Goal: Task Accomplishment & Management: Complete application form

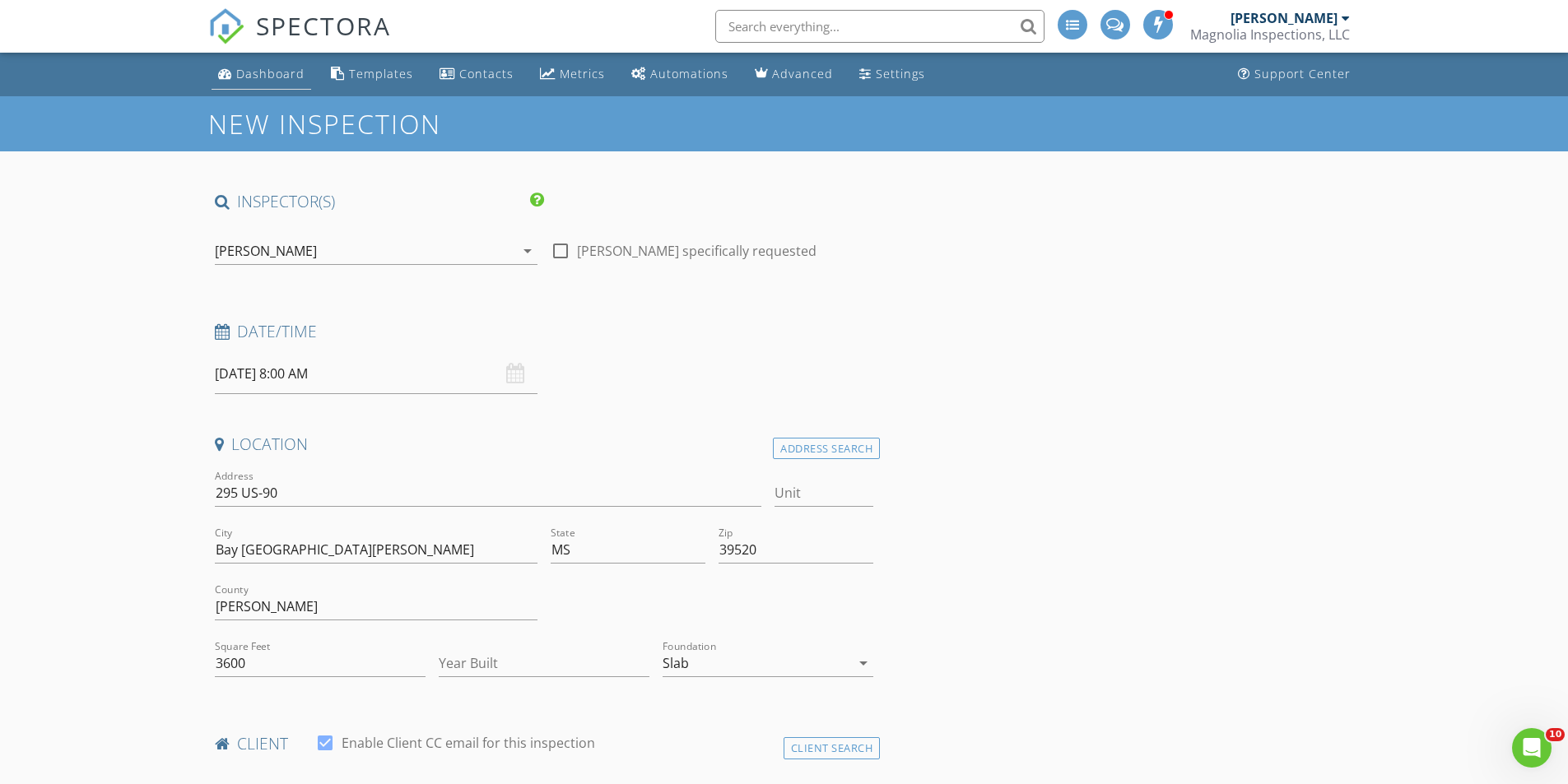
click at [254, 68] on div "Dashboard" at bounding box center [270, 73] width 68 height 16
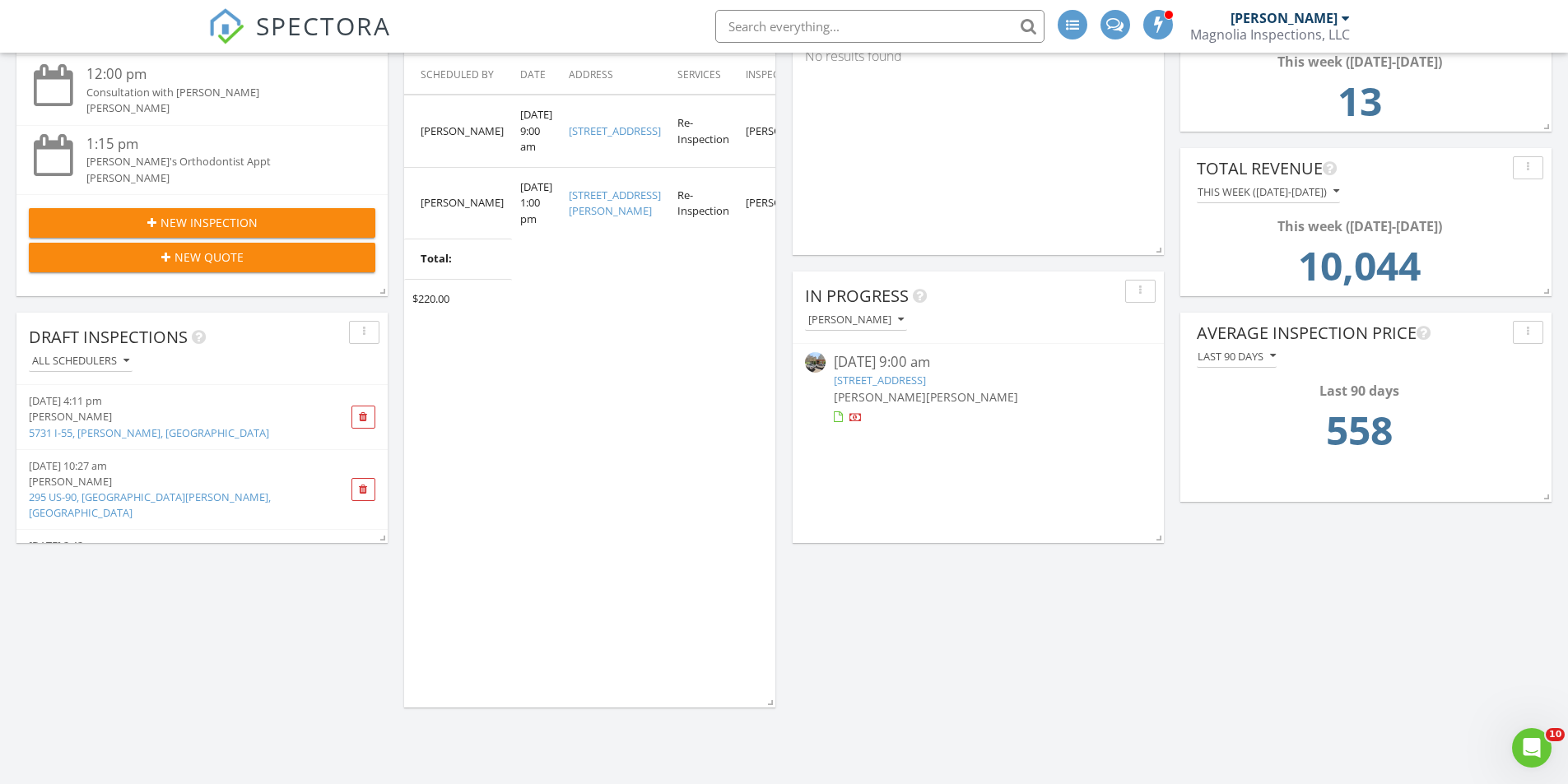
click at [100, 434] on link "5731 I-55, Jackson, MS" at bounding box center [148, 433] width 241 height 15
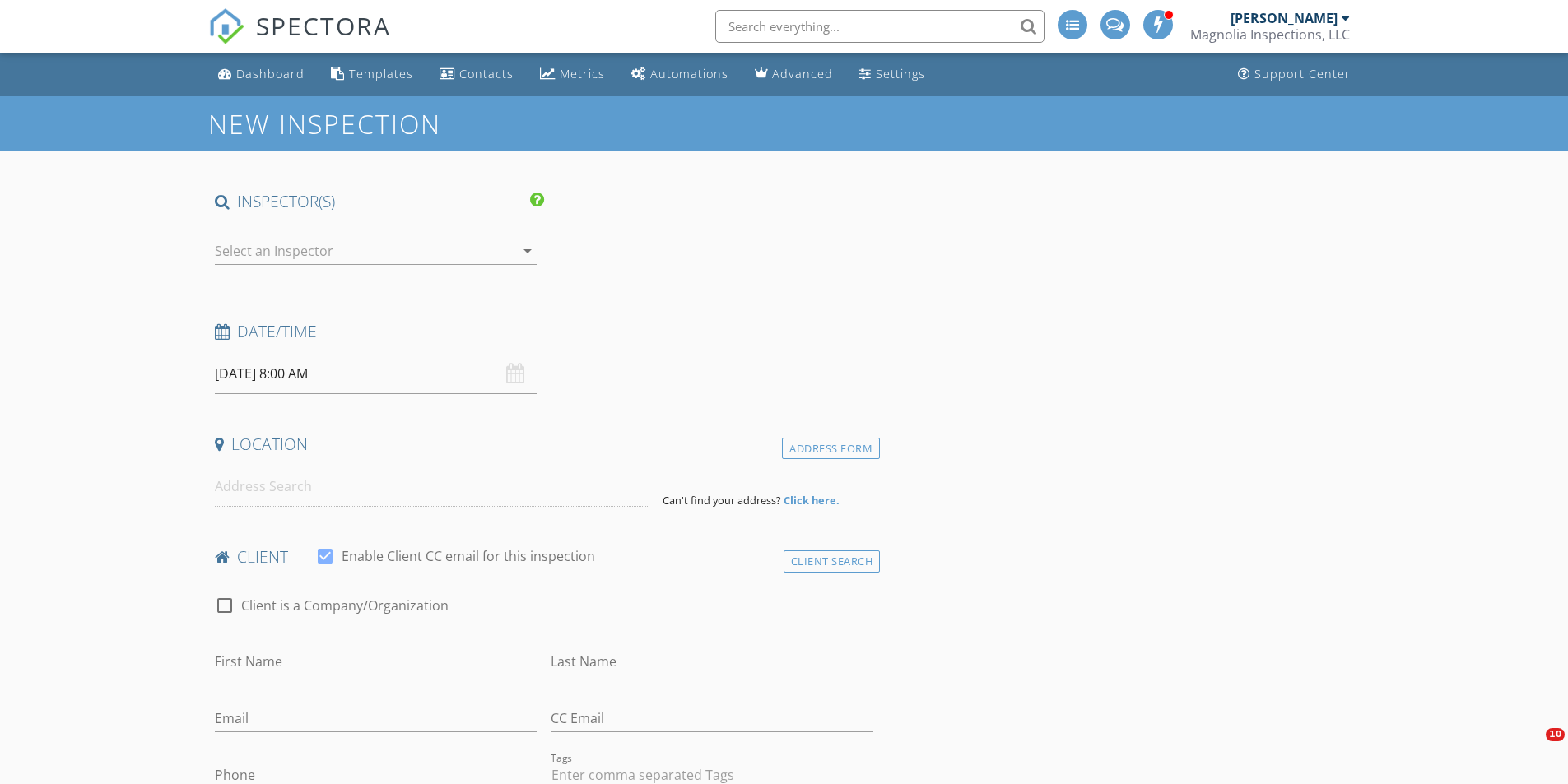
type input "Anup"
type input "Apatel720@gmail.com"
type input "847-691-9212"
checkbox input "false"
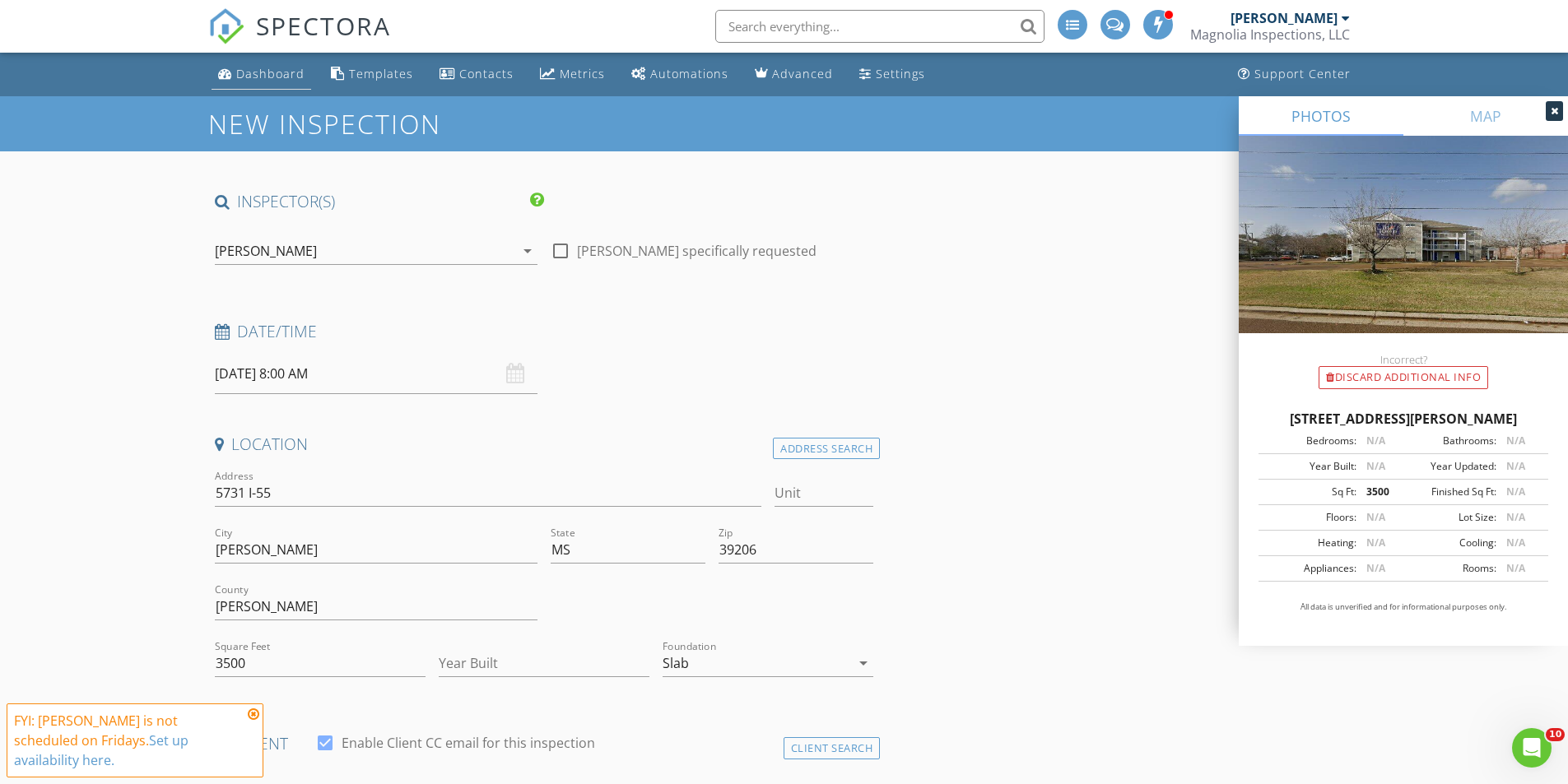
click at [273, 72] on div "Dashboard" at bounding box center [270, 73] width 68 height 16
